Goal: Transaction & Acquisition: Purchase product/service

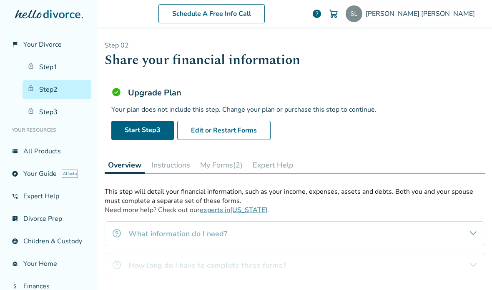
click at [37, 69] on link "Step 1" at bounding box center [57, 67] width 69 height 19
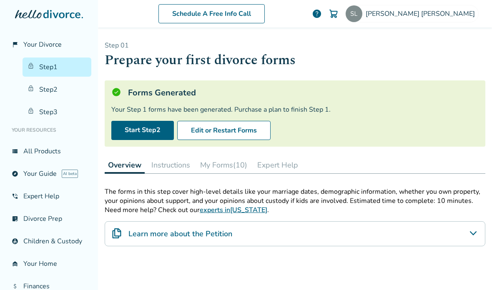
click at [40, 90] on link "Step 2" at bounding box center [57, 89] width 69 height 19
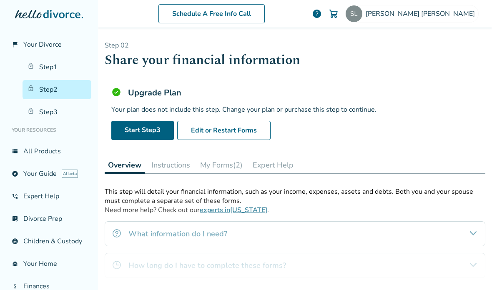
click at [43, 70] on link "Step 1" at bounding box center [57, 67] width 69 height 19
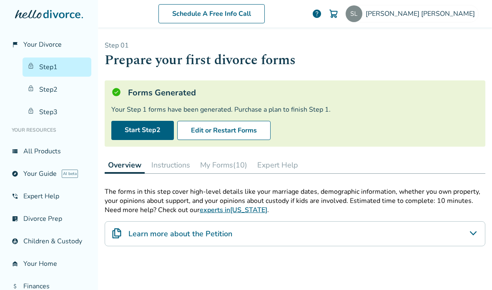
click at [51, 91] on link "Step 2" at bounding box center [57, 89] width 69 height 19
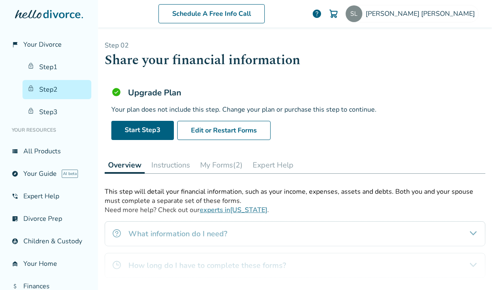
click at [48, 112] on link "Step 3" at bounding box center [57, 112] width 69 height 19
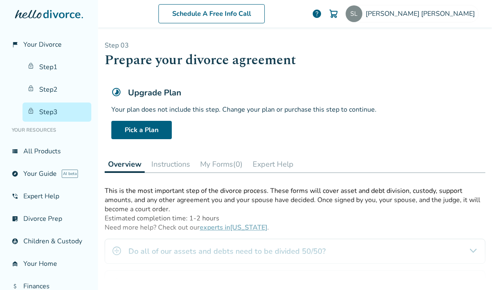
click at [127, 125] on link "Pick a Plan" at bounding box center [141, 130] width 60 height 18
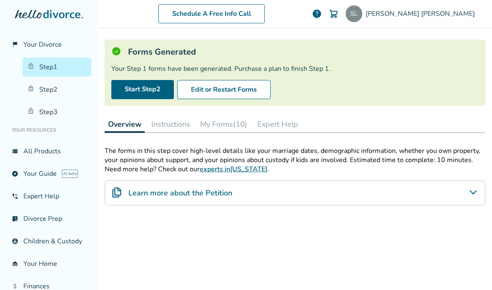
click at [47, 113] on link "Step 3" at bounding box center [57, 112] width 69 height 19
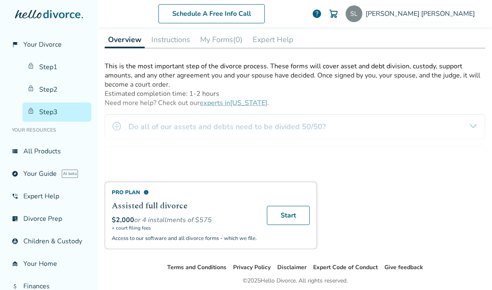
click at [282, 218] on link "Start" at bounding box center [288, 215] width 43 height 19
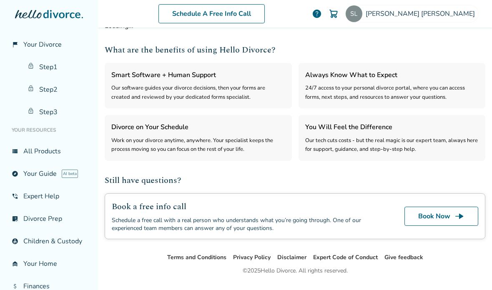
select select "***"
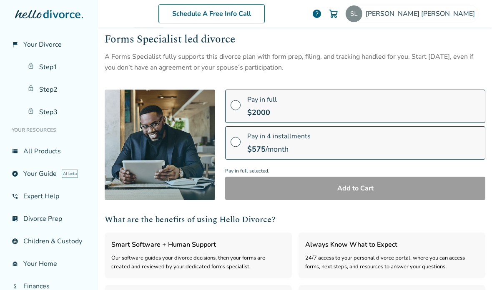
click at [240, 105] on span at bounding box center [236, 108] width 10 height 9
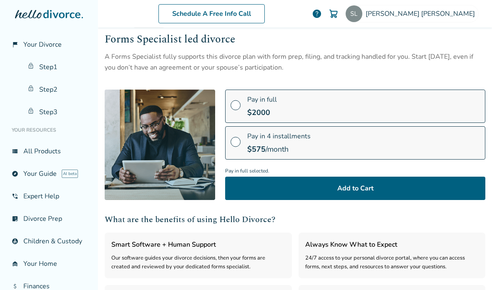
click at [269, 189] on button "Add to Cart" at bounding box center [355, 188] width 260 height 23
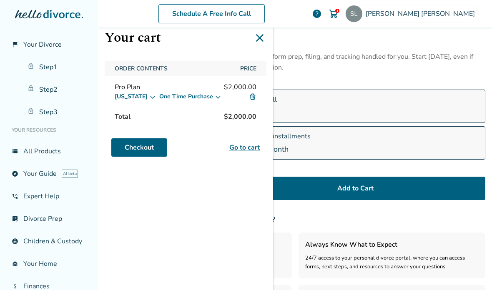
click at [236, 148] on link "Go to cart" at bounding box center [244, 148] width 30 height 10
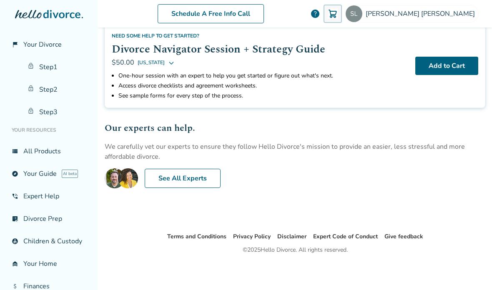
scroll to position [56, 0]
click at [42, 116] on link "Step 3" at bounding box center [57, 112] width 69 height 19
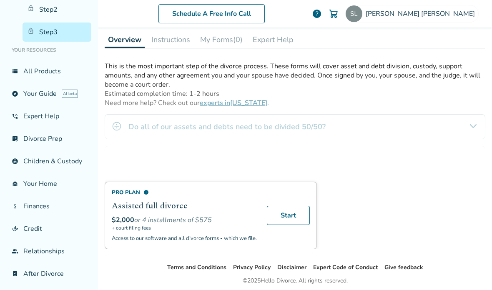
scroll to position [80, 0]
